Goal: Information Seeking & Learning: Learn about a topic

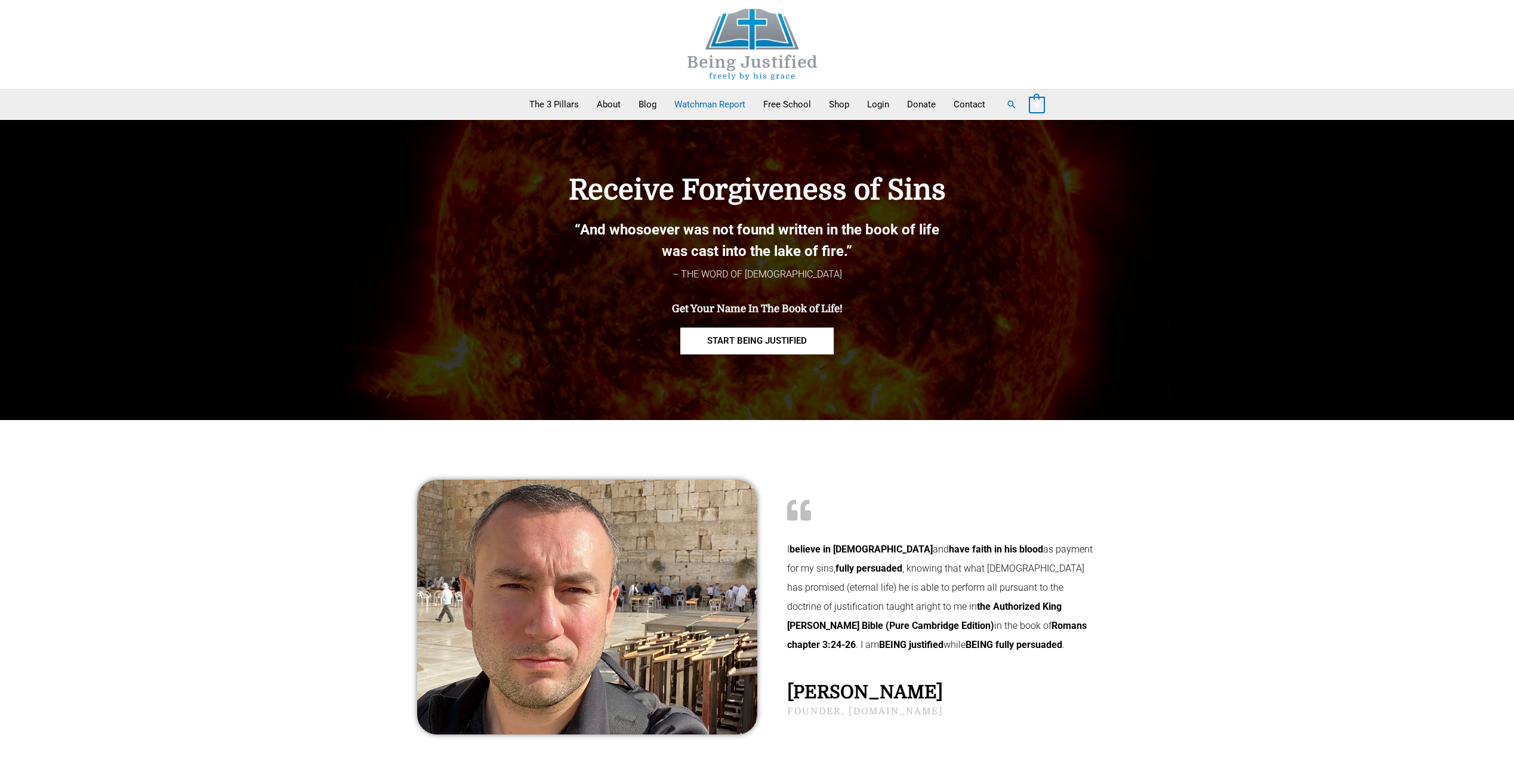
click at [732, 103] on link "Watchman Report" at bounding box center [709, 104] width 89 height 30
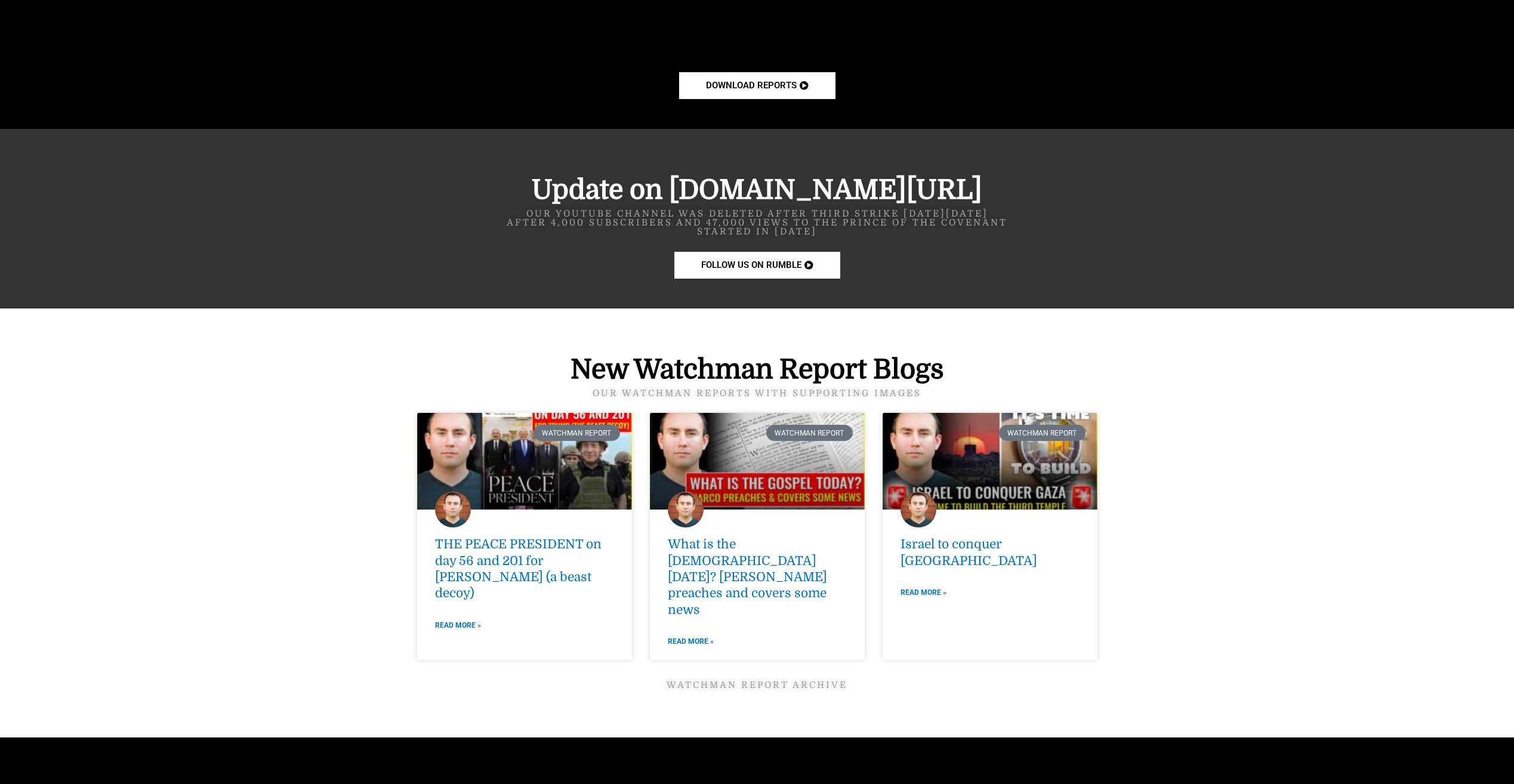
scroll to position [1372, 0]
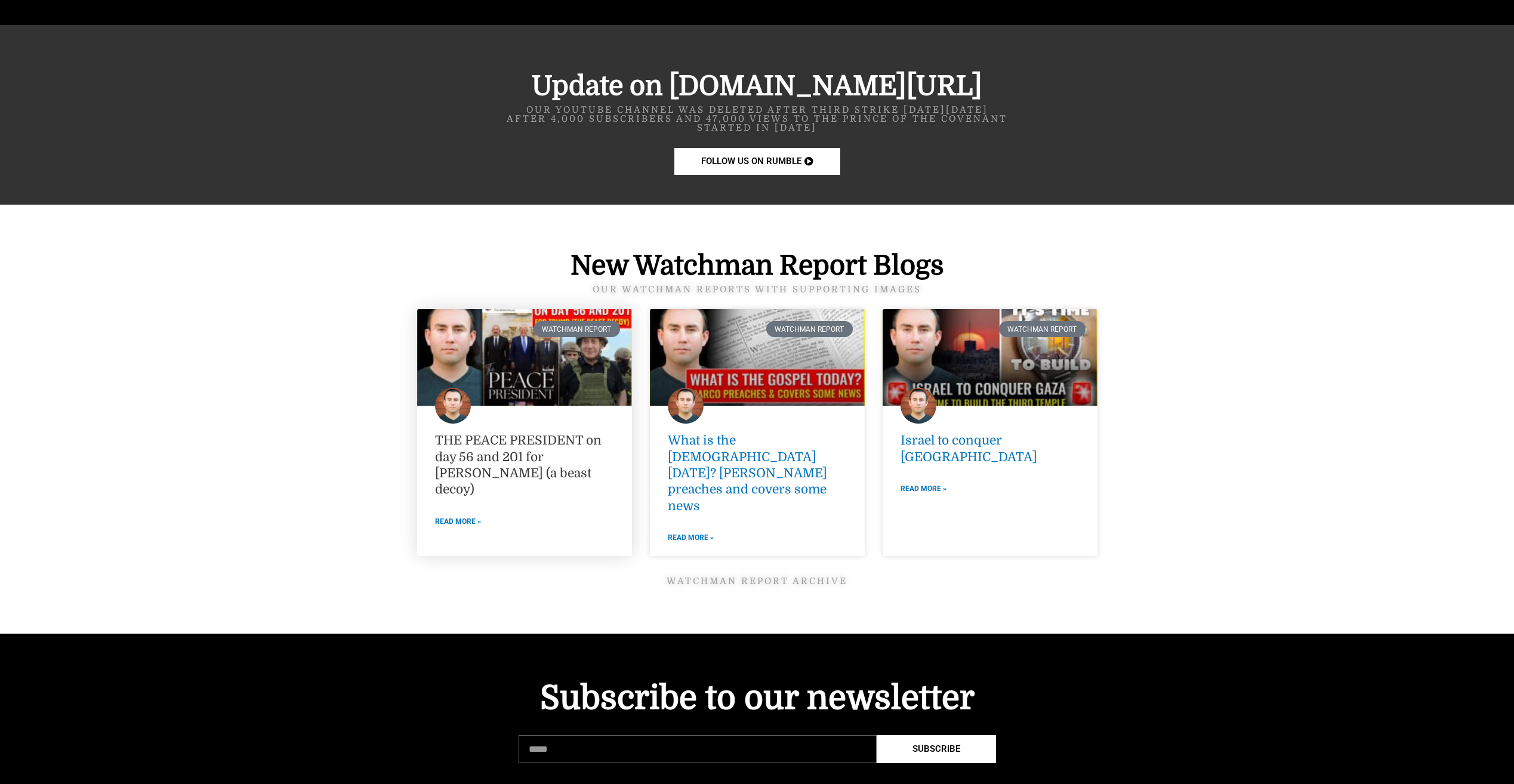
click at [548, 461] on link "THE PEACE PRESIDENT on day 56 and 201 for [PERSON_NAME] (a beast decoy)" at bounding box center [518, 464] width 167 height 63
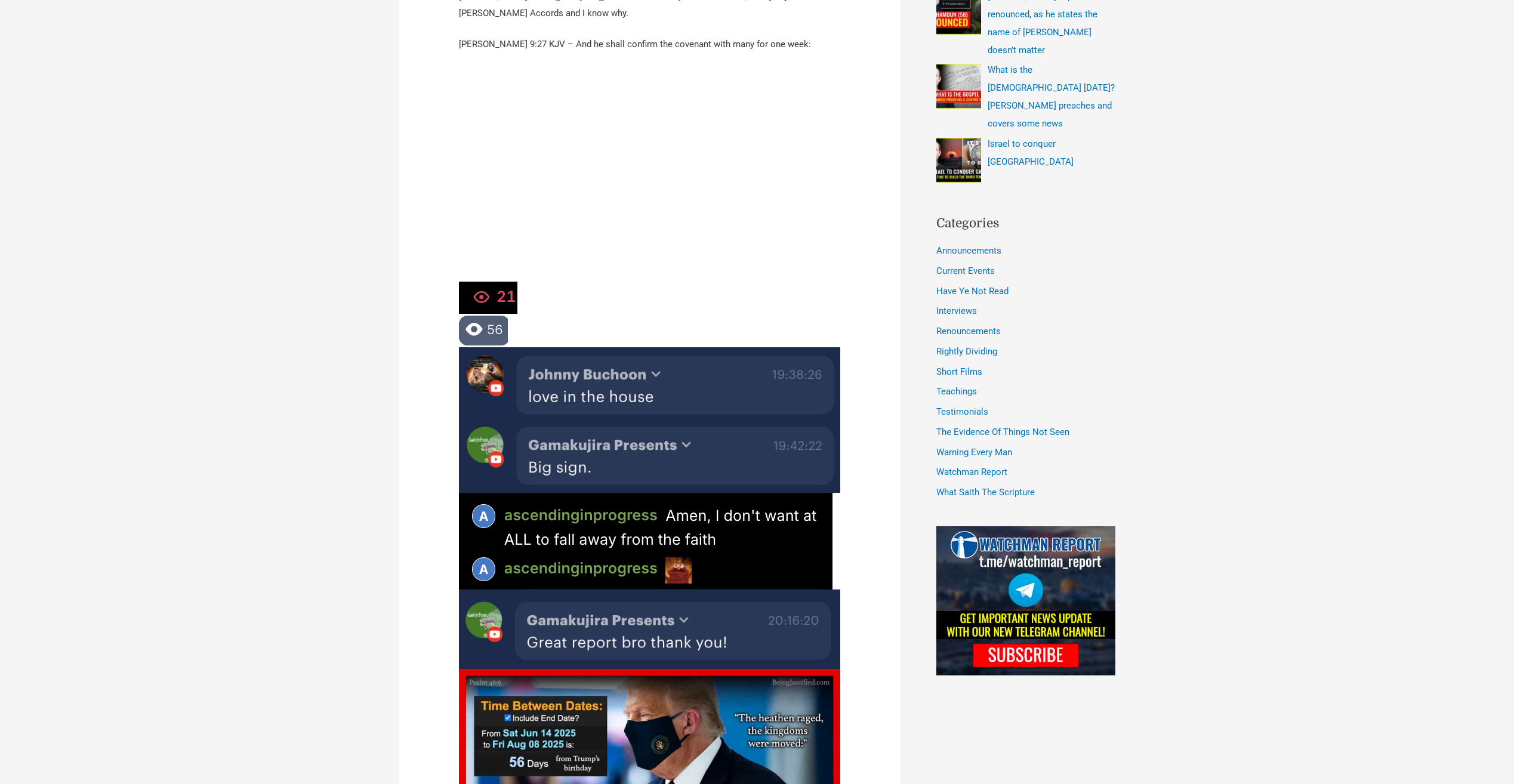
scroll to position [537, 0]
